Goal: Transaction & Acquisition: Purchase product/service

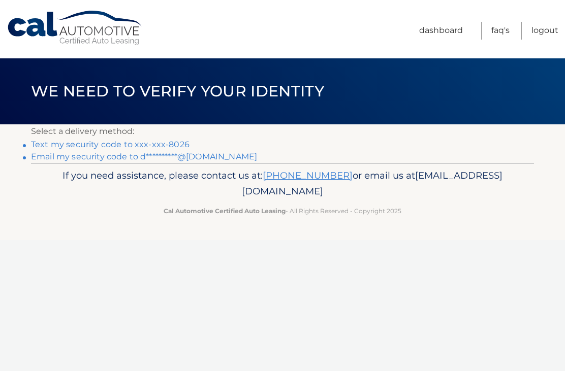
click at [37, 148] on link "Text my security code to xxx-xxx-8026" at bounding box center [110, 145] width 159 height 10
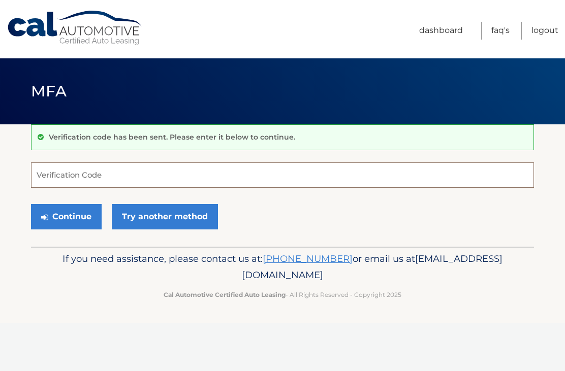
click at [74, 181] on input "Verification Code" at bounding box center [282, 175] width 503 height 25
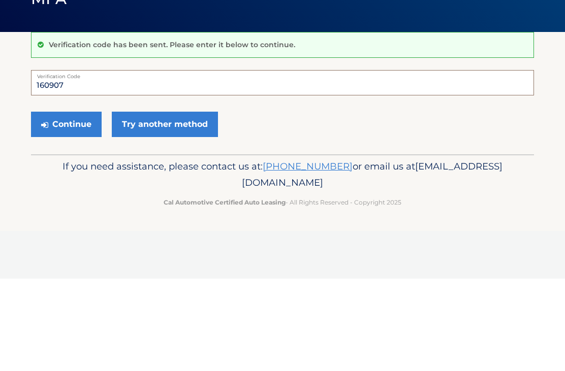
type input "160907"
click at [66, 204] on button "Continue" at bounding box center [66, 216] width 71 height 25
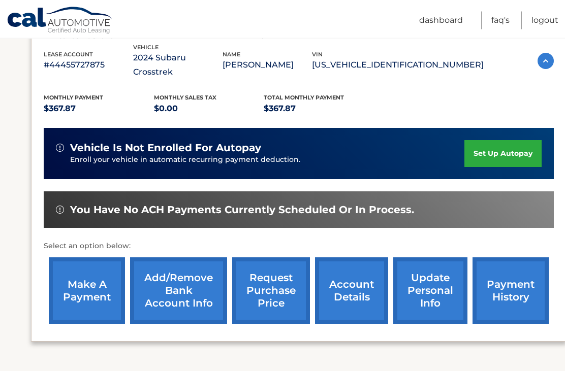
scroll to position [177, 0]
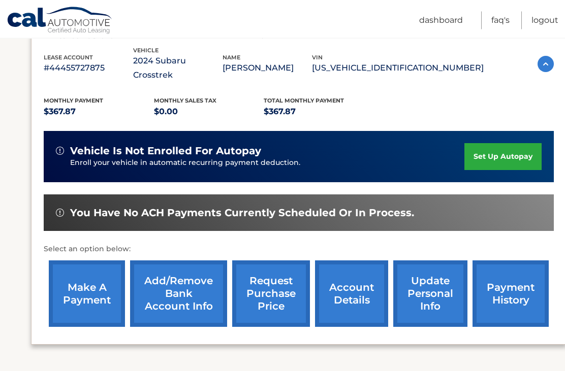
click at [100, 289] on link "make a payment" at bounding box center [87, 294] width 76 height 67
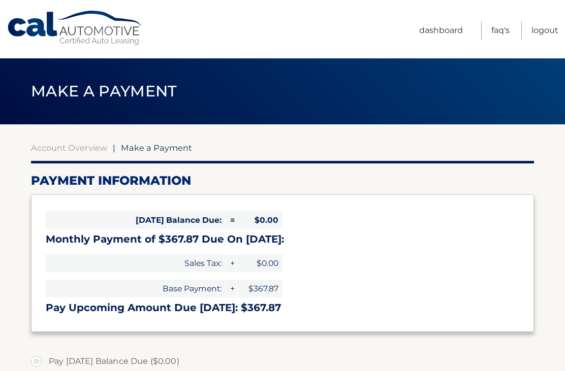
select select "NzlhNTYyZmUtNGNlNy00M2QwLWFjODEtNzU2NmUzZmIzOTBk"
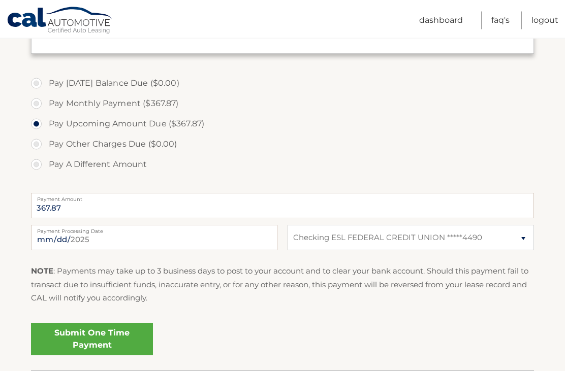
scroll to position [278, 0]
click at [120, 332] on link "Submit One Time Payment" at bounding box center [92, 339] width 122 height 33
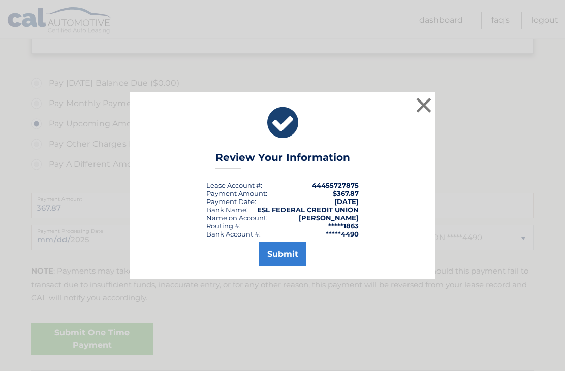
click at [290, 267] on button "Submit" at bounding box center [282, 254] width 47 height 24
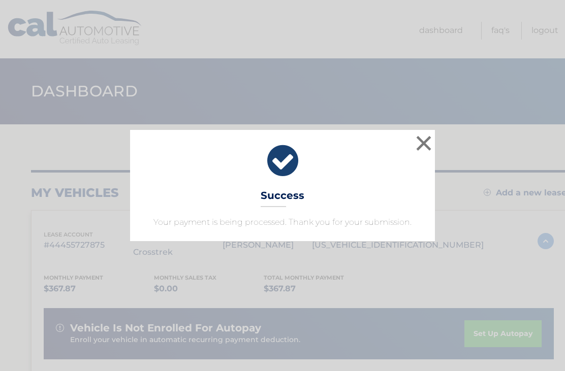
click at [424, 139] on button "×" at bounding box center [424, 143] width 20 height 20
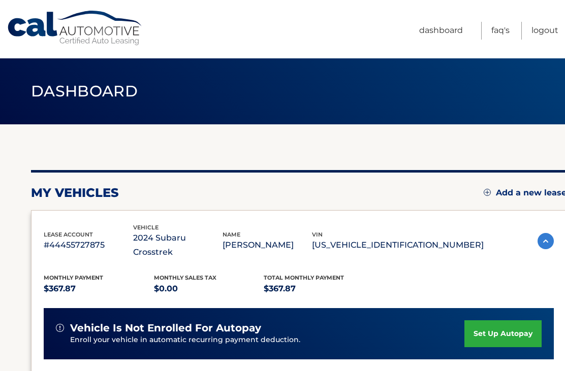
click at [540, 32] on link "Logout" at bounding box center [545, 31] width 27 height 18
